Goal: Book appointment/travel/reservation

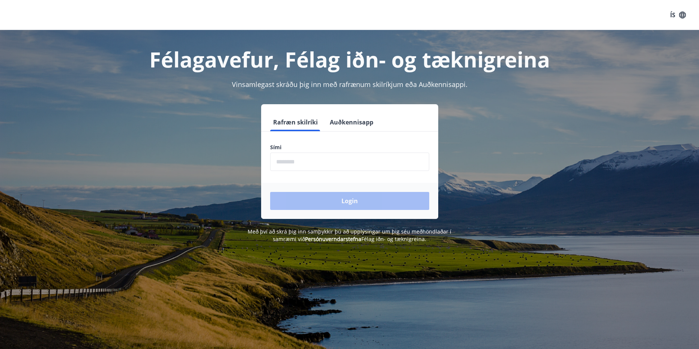
click at [368, 169] on input "phone" at bounding box center [349, 162] width 159 height 18
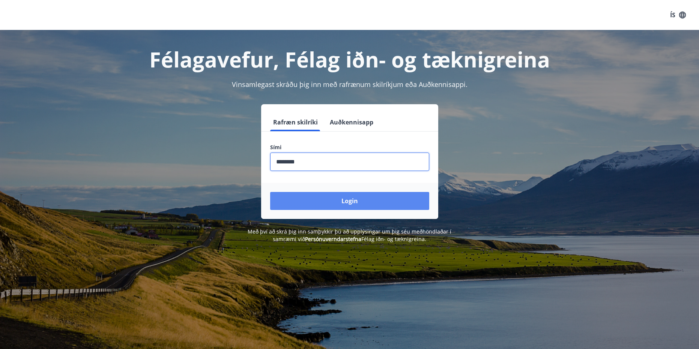
type input "********"
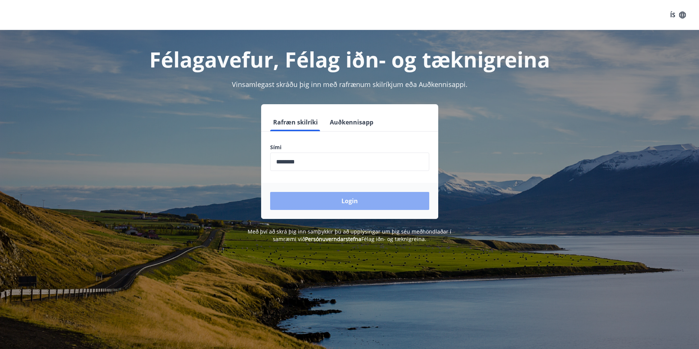
click at [358, 197] on button "Login" at bounding box center [349, 201] width 159 height 18
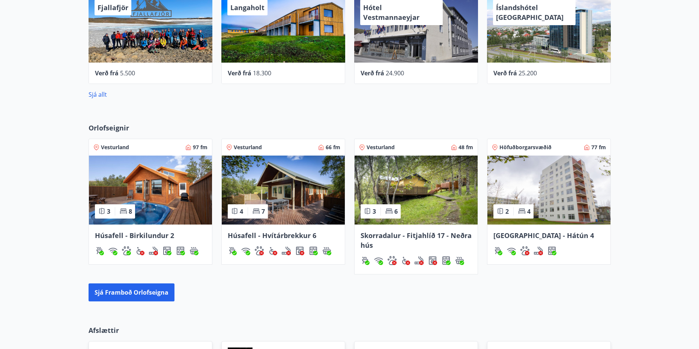
scroll to position [488, 0]
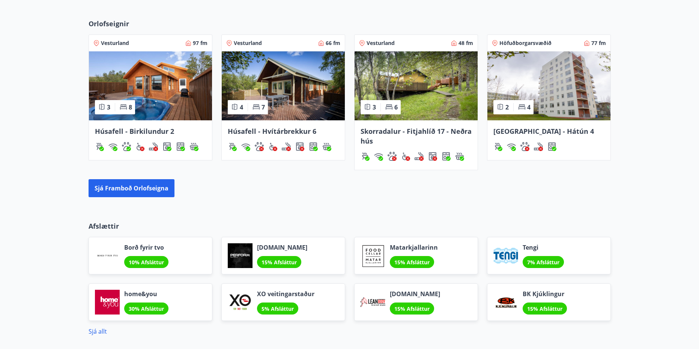
click at [387, 184] on div "Sjá framboð orlofseigna" at bounding box center [350, 188] width 522 height 18
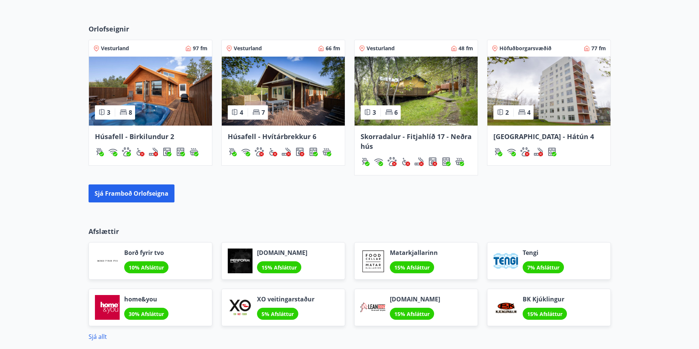
scroll to position [417, 0]
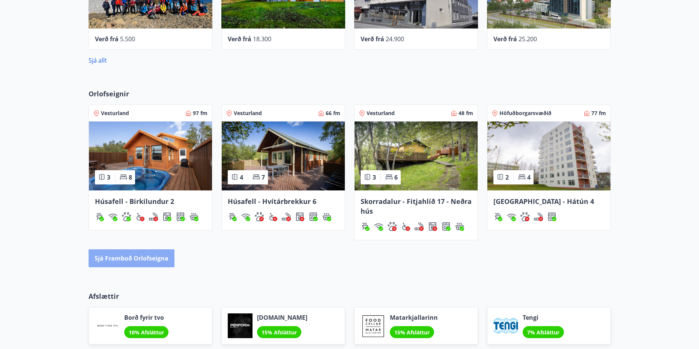
click at [144, 264] on button "Sjá framboð orlofseigna" at bounding box center [132, 258] width 86 height 18
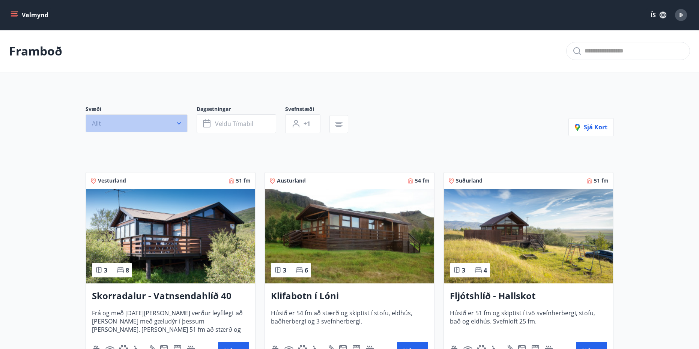
click at [141, 123] on button "Allt" at bounding box center [137, 123] width 102 height 18
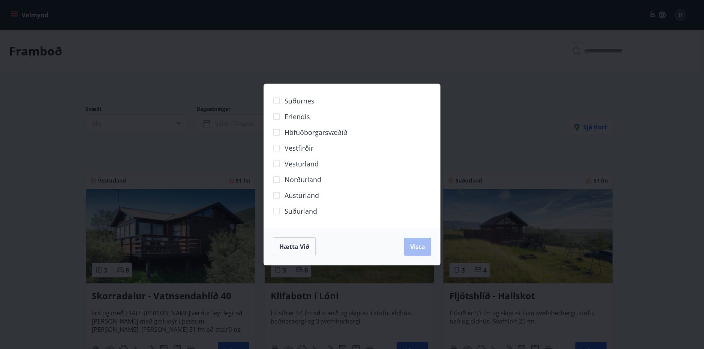
click at [303, 115] on span "Erlendis" at bounding box center [298, 117] width 26 height 10
click at [419, 248] on span "Vista" at bounding box center [417, 247] width 15 height 8
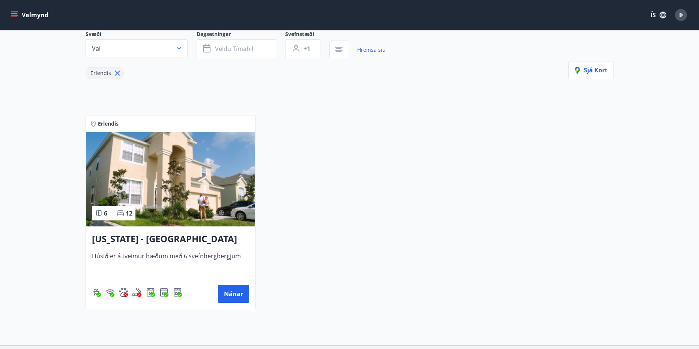
scroll to position [113, 0]
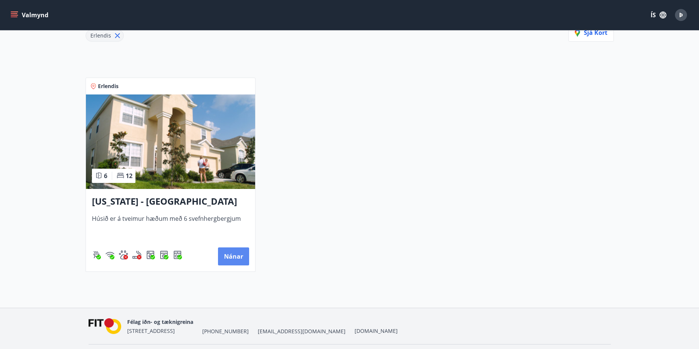
click at [228, 257] on button "Nánar" at bounding box center [233, 257] width 31 height 18
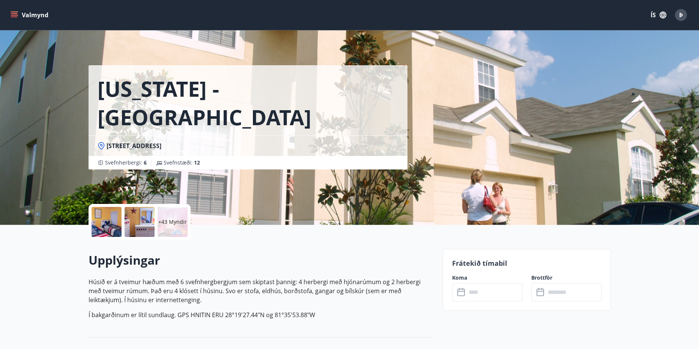
scroll to position [75, 0]
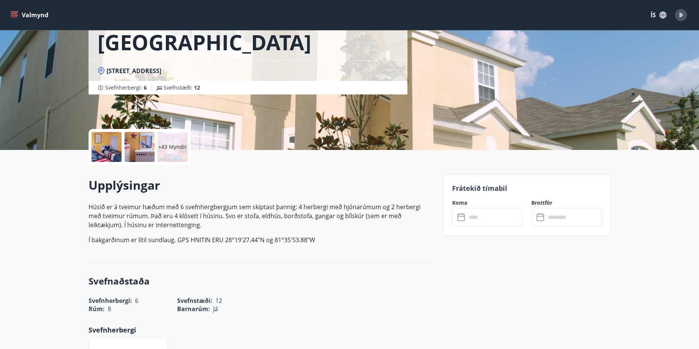
click at [464, 214] on icon at bounding box center [461, 218] width 8 height 8
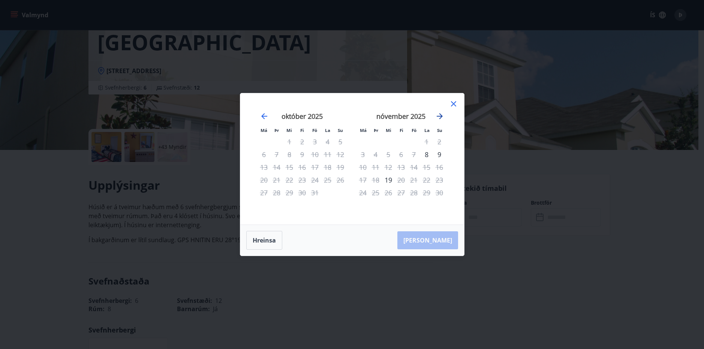
click at [438, 118] on icon "Move forward to switch to the next month." at bounding box center [439, 116] width 9 height 9
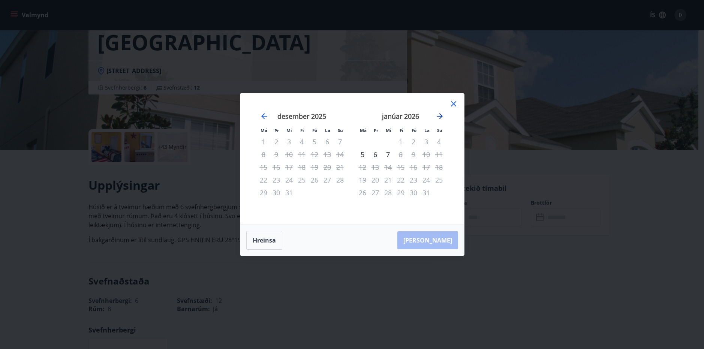
click at [441, 114] on icon "Move forward to switch to the next month." at bounding box center [439, 116] width 9 height 9
click at [439, 115] on icon "Move forward to switch to the next month." at bounding box center [439, 116] width 9 height 9
click at [257, 113] on div "desember 2025" at bounding box center [301, 118] width 89 height 33
click at [261, 116] on icon "Move backward to switch to the previous month." at bounding box center [264, 116] width 9 height 9
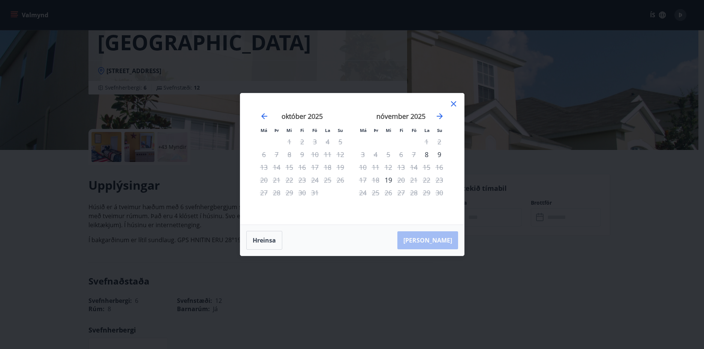
click at [433, 116] on div "nóvember 2025" at bounding box center [401, 118] width 89 height 33
click at [441, 116] on icon "Move forward to switch to the next month." at bounding box center [440, 116] width 6 height 6
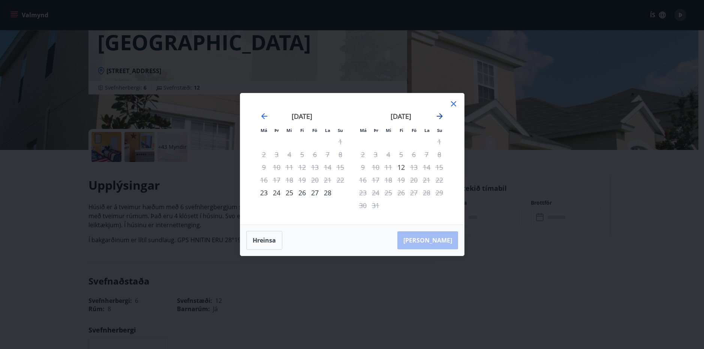
click at [441, 116] on icon "Move forward to switch to the next month." at bounding box center [440, 116] width 6 height 6
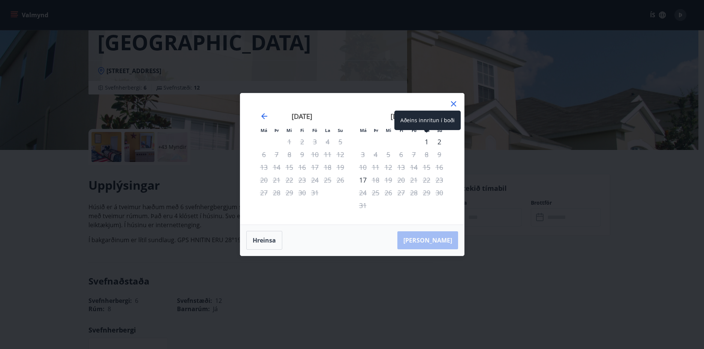
click at [426, 146] on div "1" at bounding box center [426, 141] width 13 height 13
click at [457, 106] on icon at bounding box center [453, 103] width 9 height 9
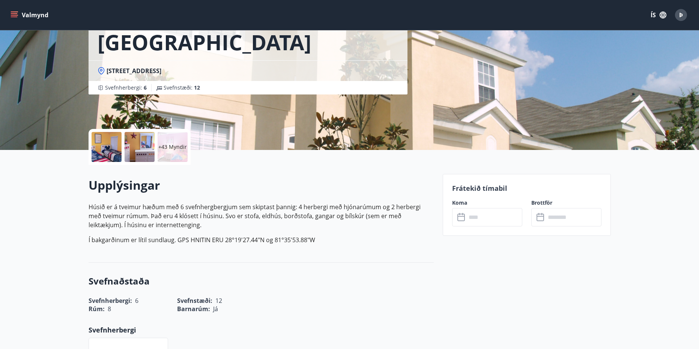
scroll to position [1, 0]
